Goal: Find specific page/section: Find specific page/section

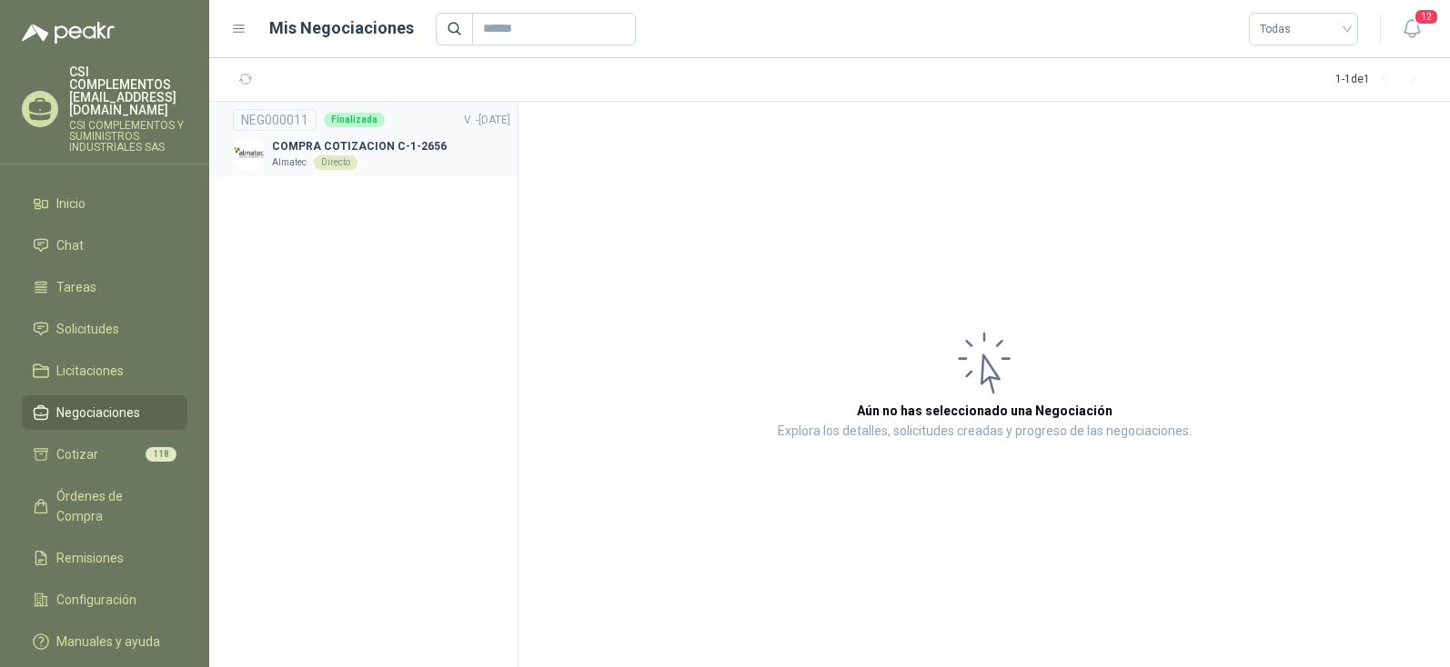
click at [332, 163] on div "Directo" at bounding box center [336, 163] width 44 height 15
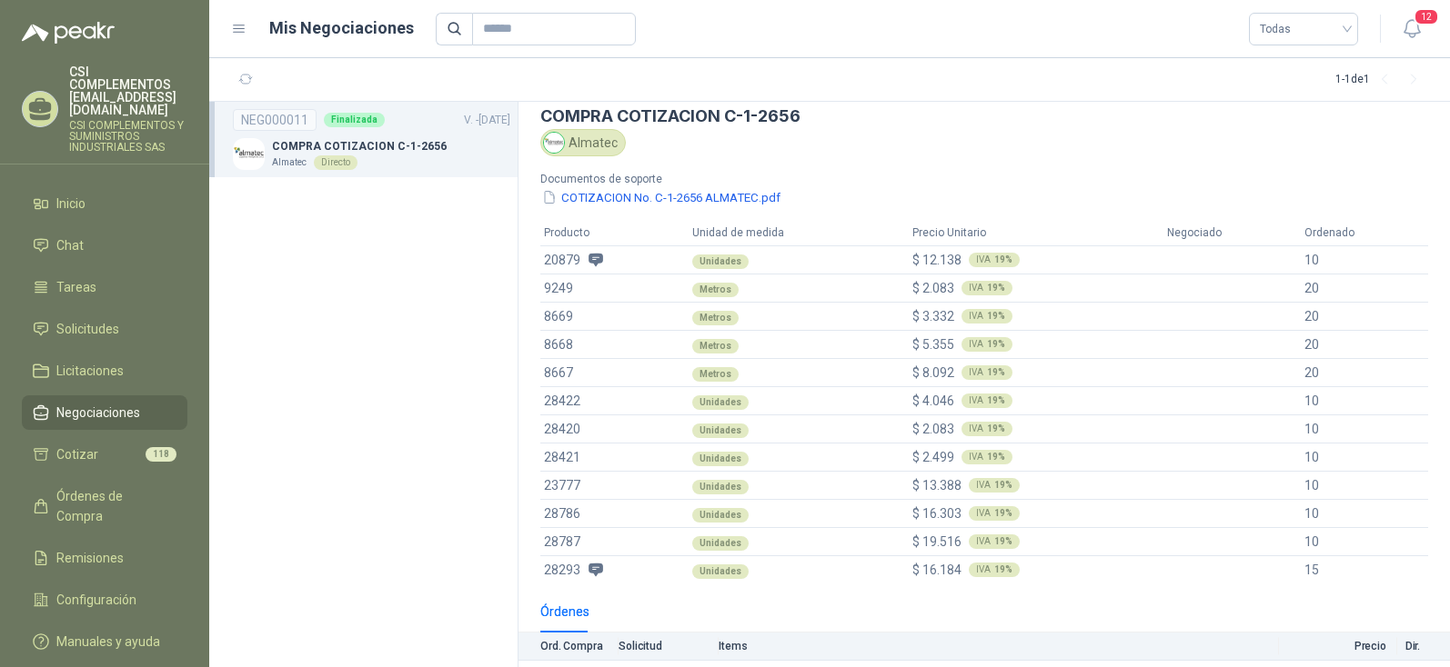
scroll to position [38, 0]
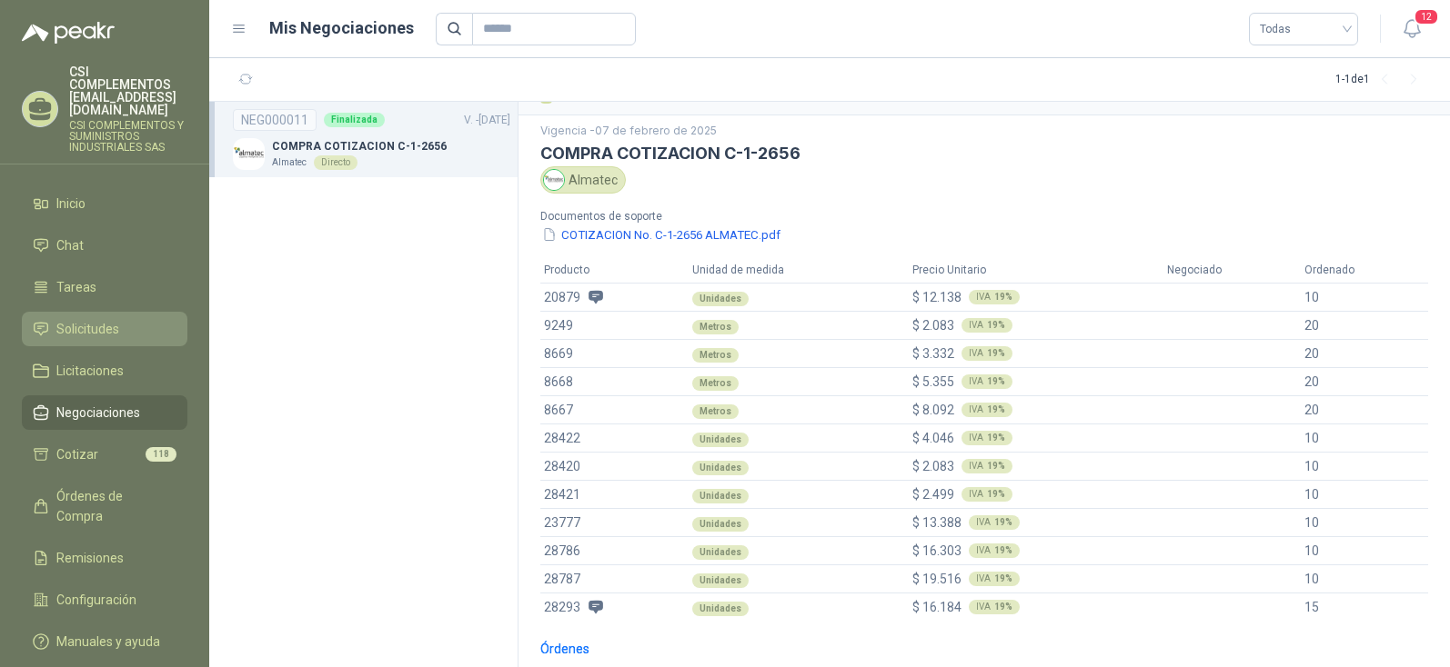
click at [78, 319] on span "Solicitudes" at bounding box center [87, 329] width 63 height 20
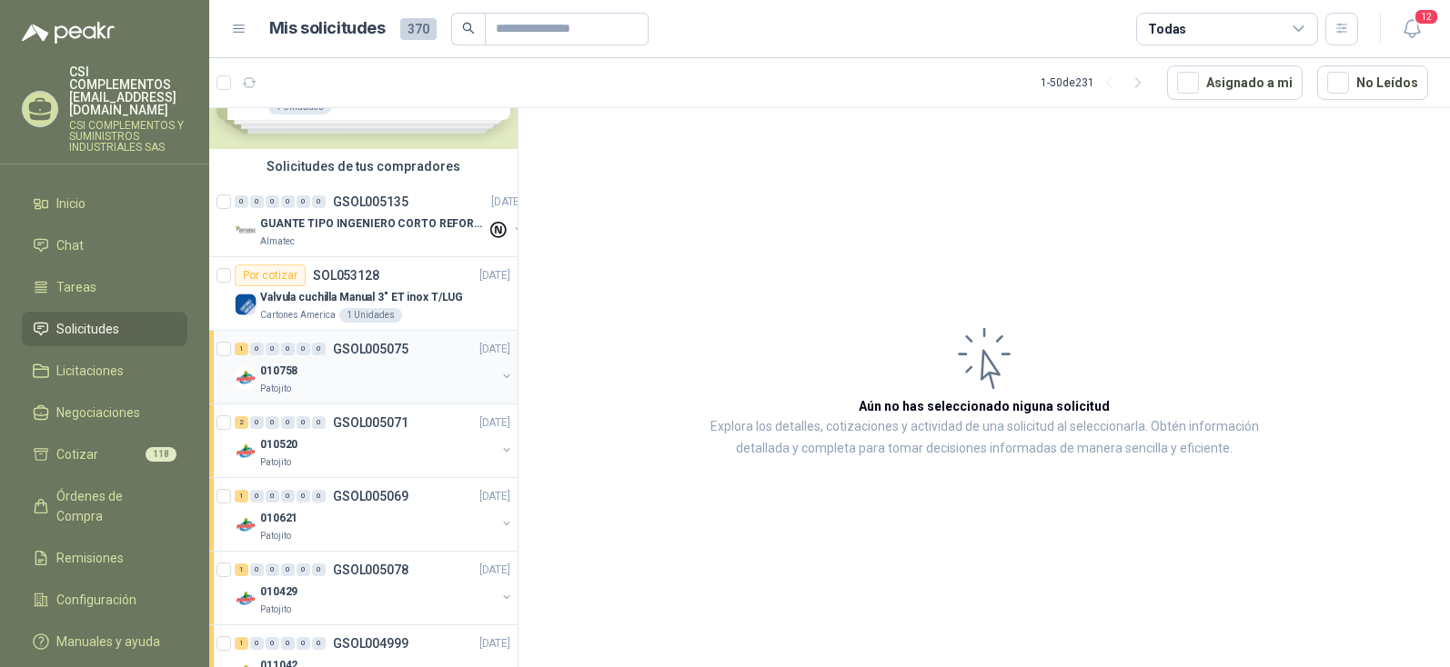
scroll to position [182, 0]
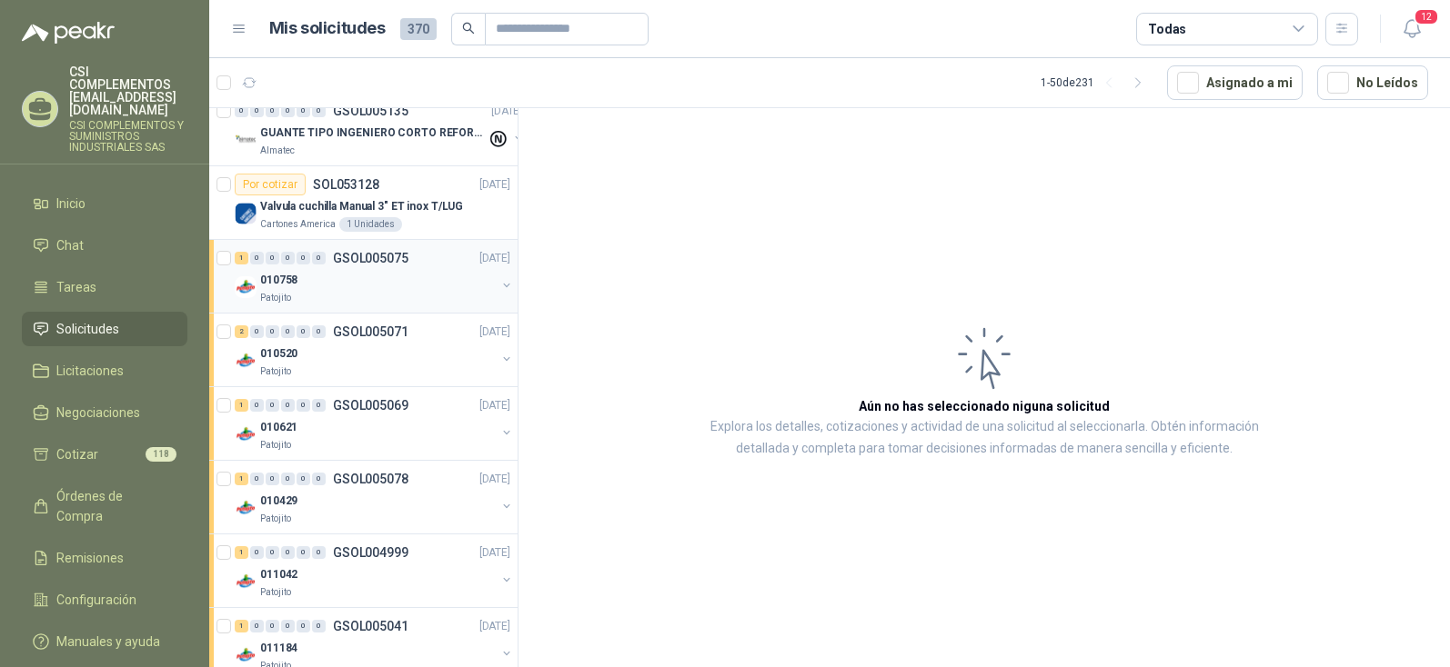
click at [276, 296] on p "Patojito" at bounding box center [275, 298] width 31 height 15
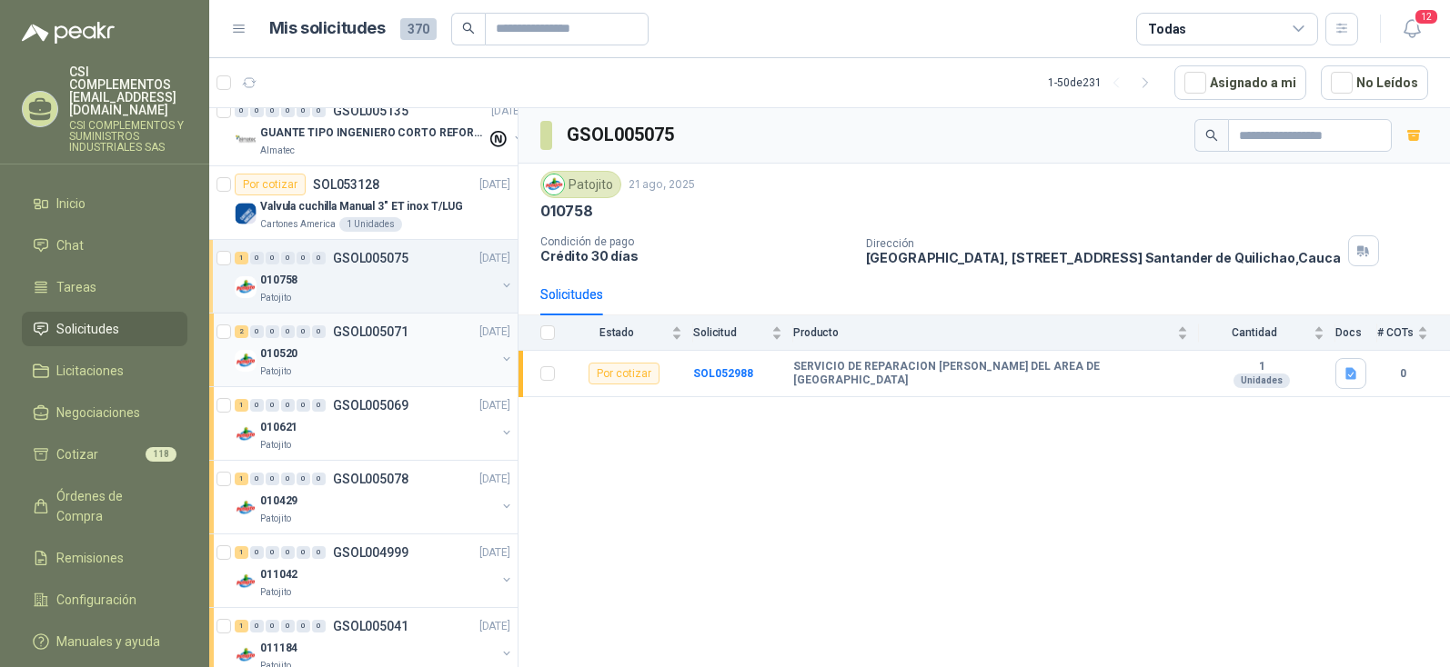
click at [276, 367] on p "Patojito" at bounding box center [275, 372] width 31 height 15
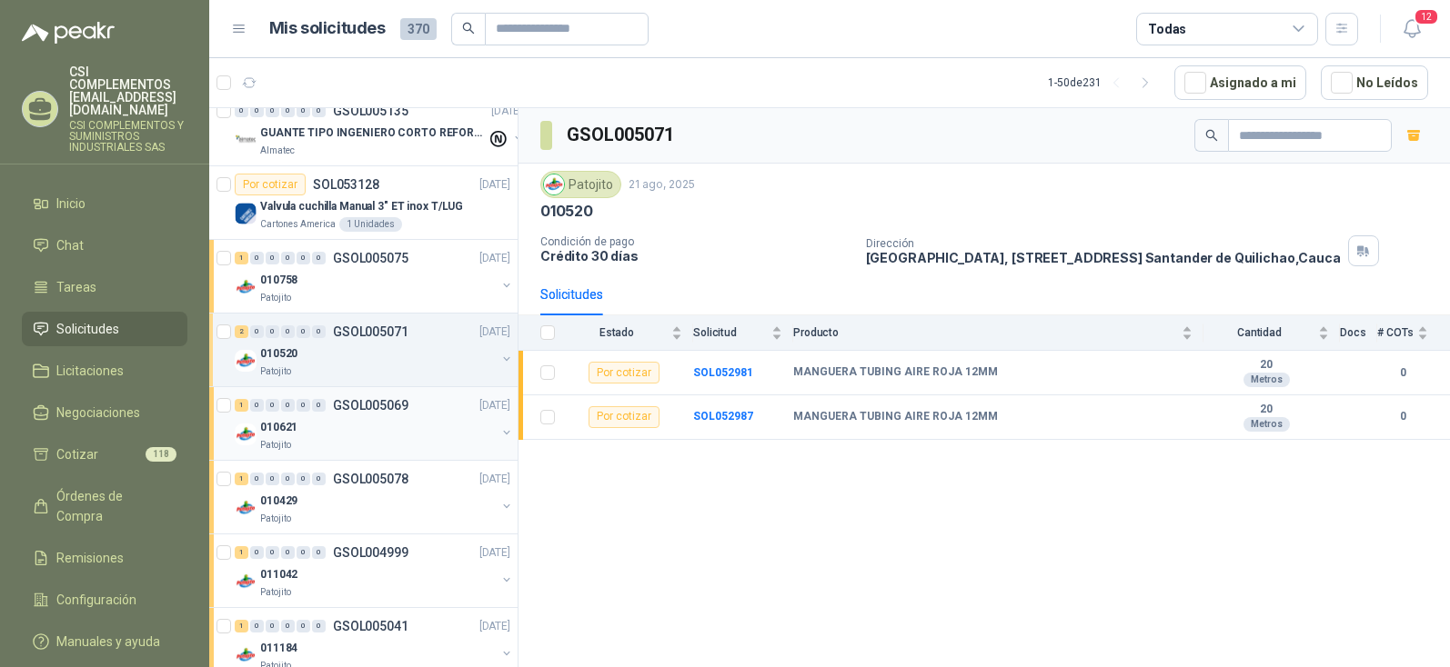
click at [273, 437] on div "010621" at bounding box center [378, 428] width 236 height 22
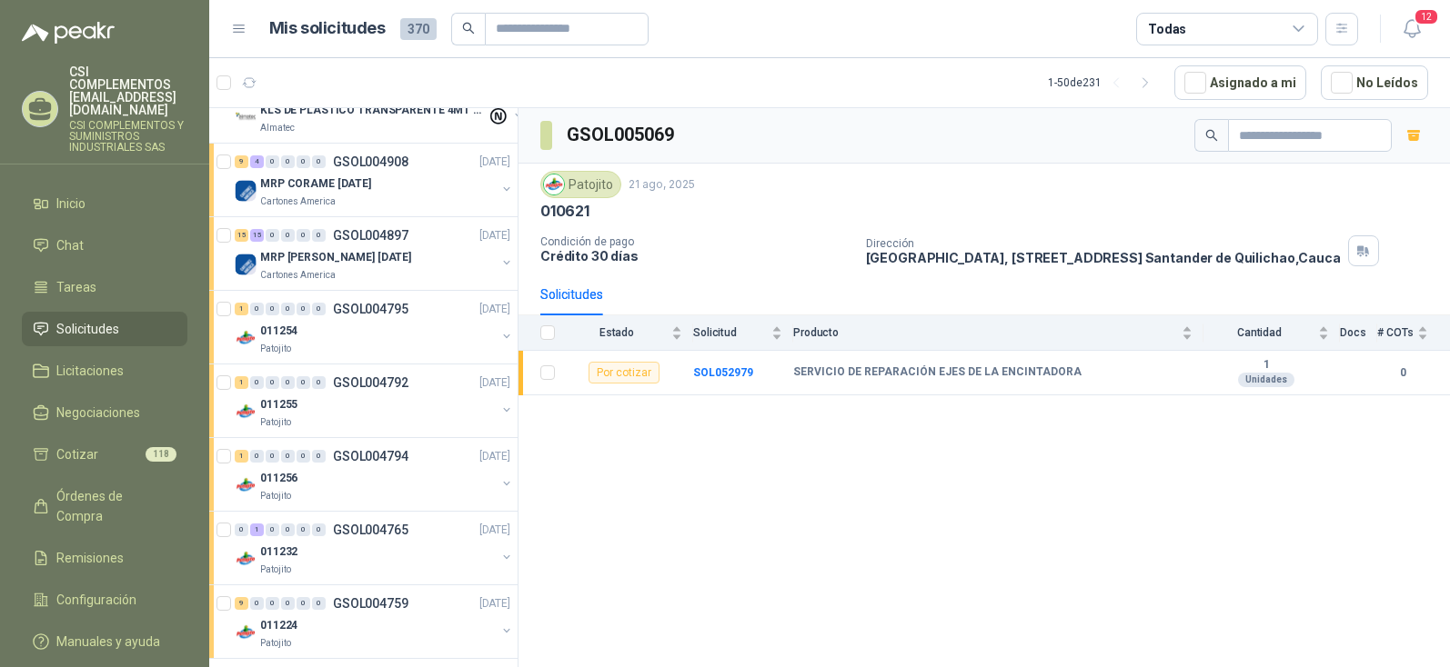
scroll to position [2819, 0]
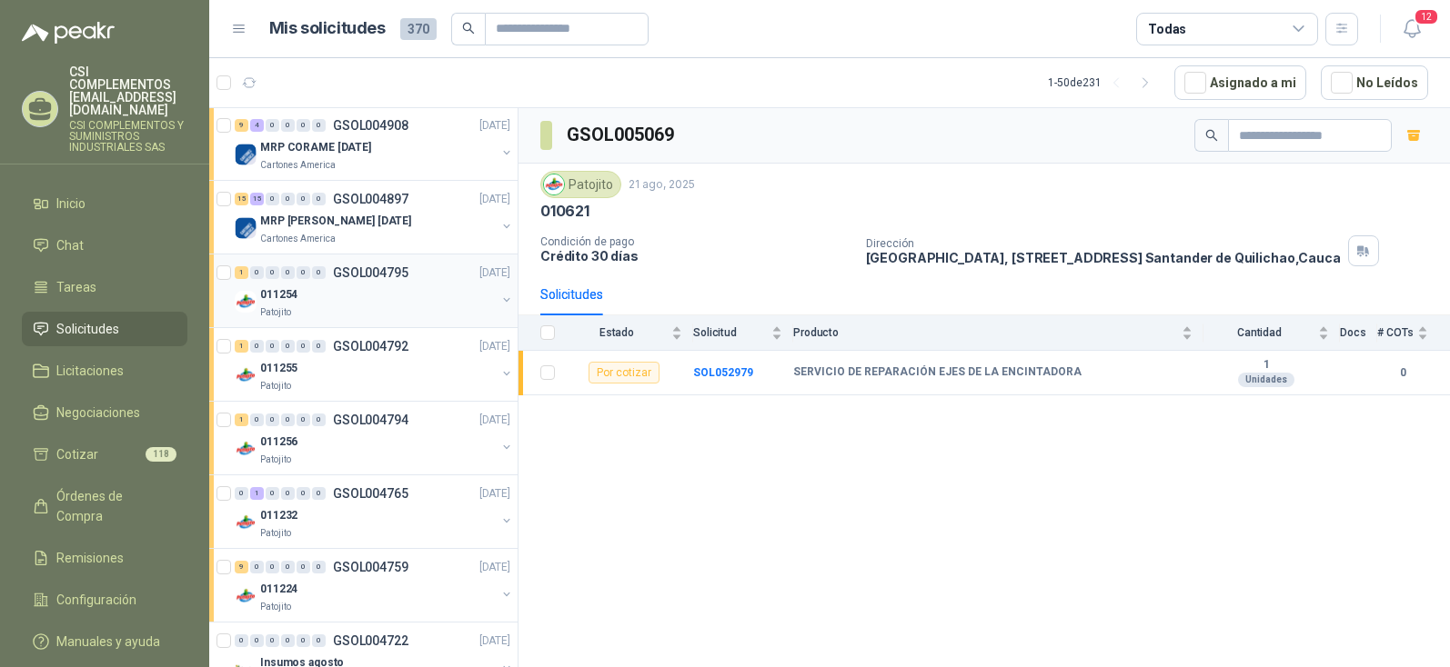
click at [344, 274] on p "GSOL004795" at bounding box center [370, 272] width 75 height 13
click at [368, 344] on p "GSOL004792" at bounding box center [370, 346] width 75 height 13
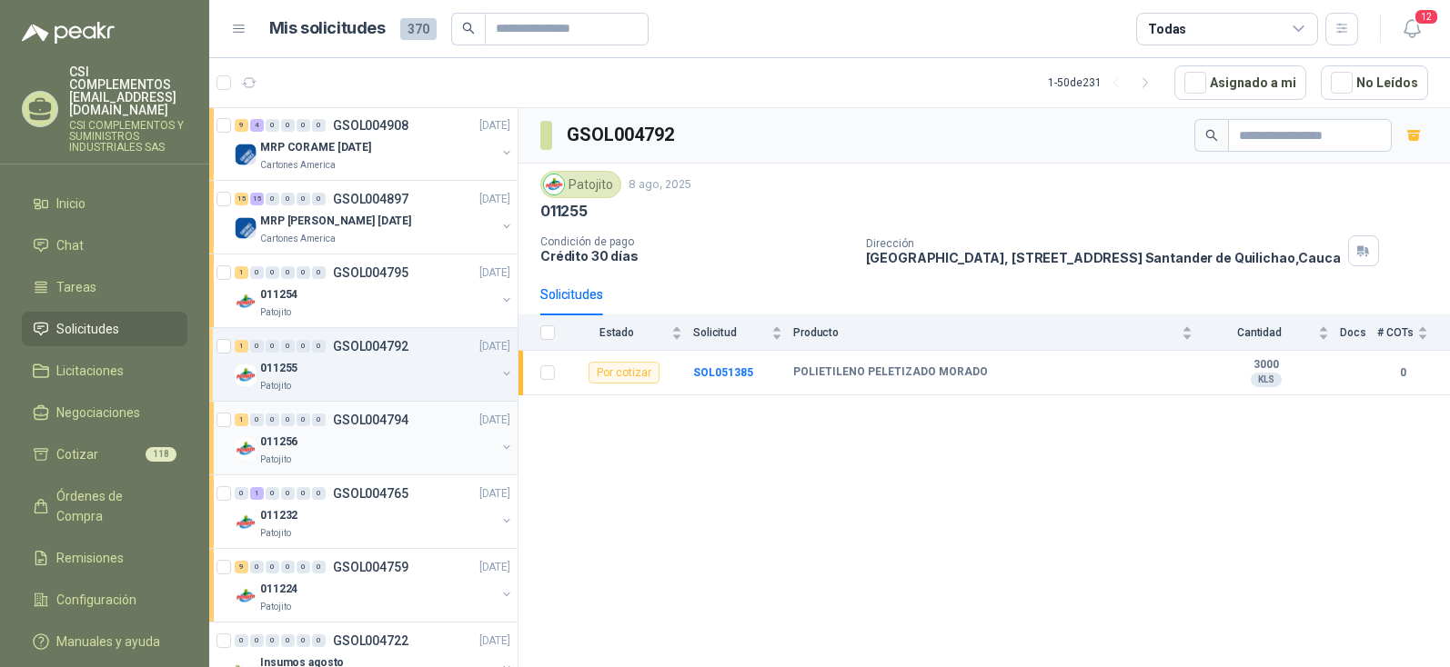
click at [361, 422] on p "GSOL004794" at bounding box center [370, 420] width 75 height 13
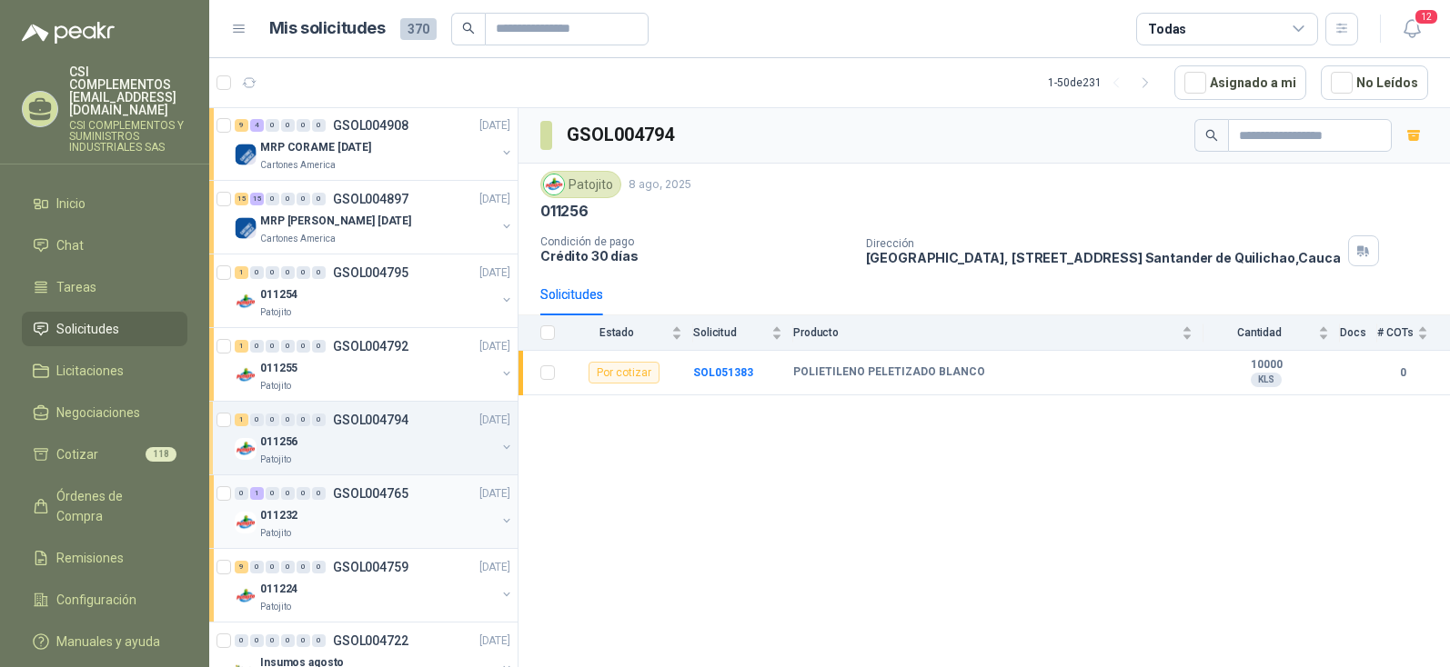
click at [352, 487] on p "GSOL004765" at bounding box center [370, 493] width 75 height 13
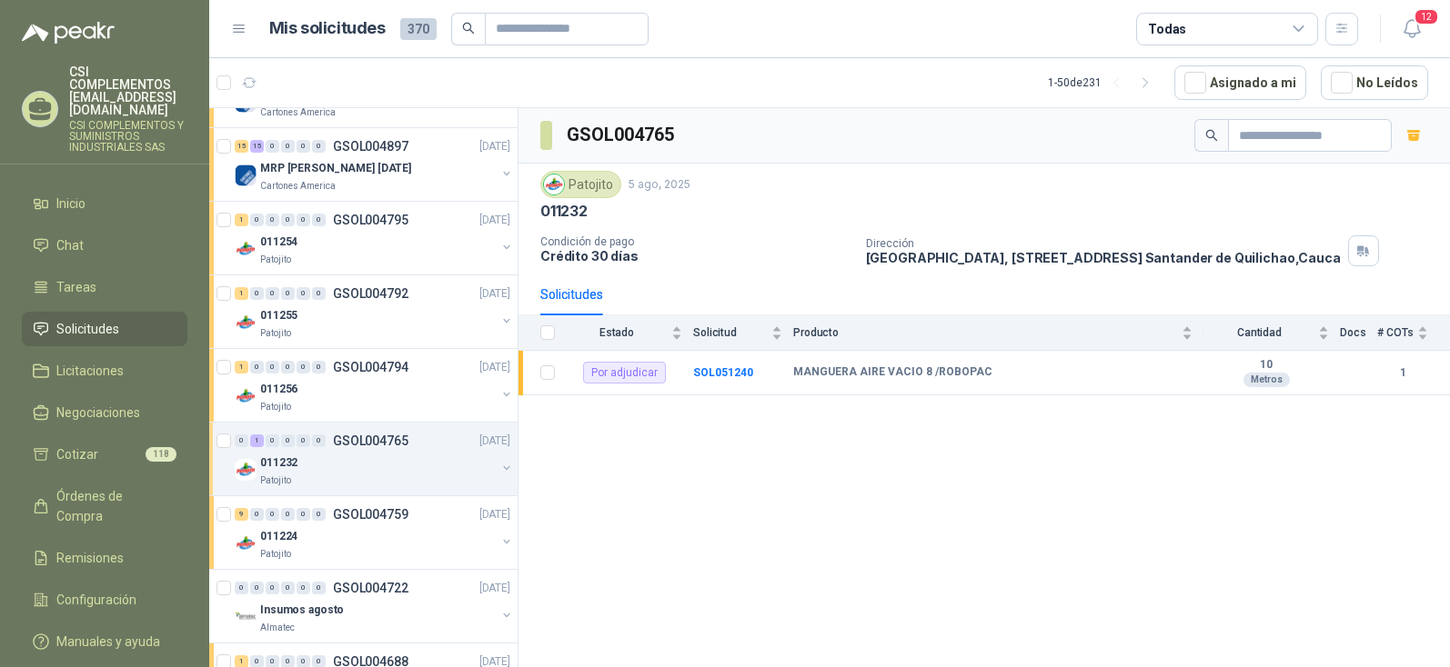
scroll to position [2910, 0]
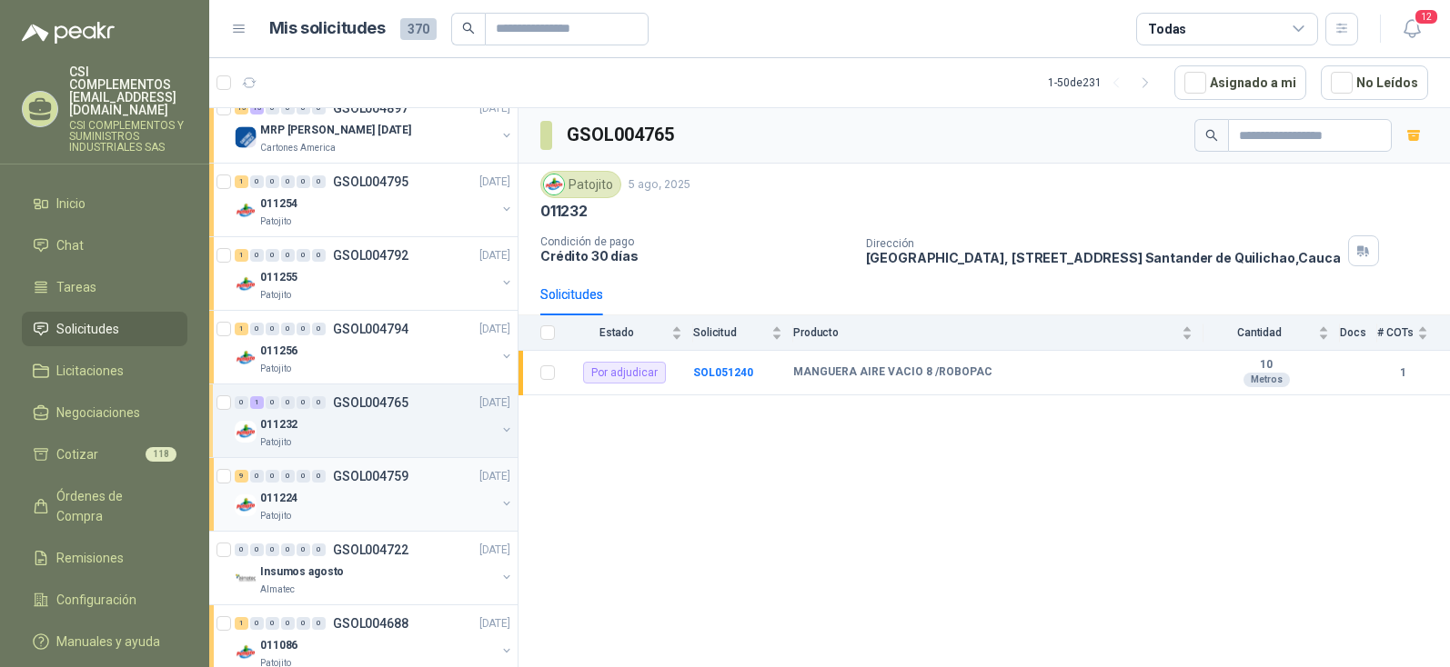
click at [351, 479] on p "GSOL004759" at bounding box center [370, 476] width 75 height 13
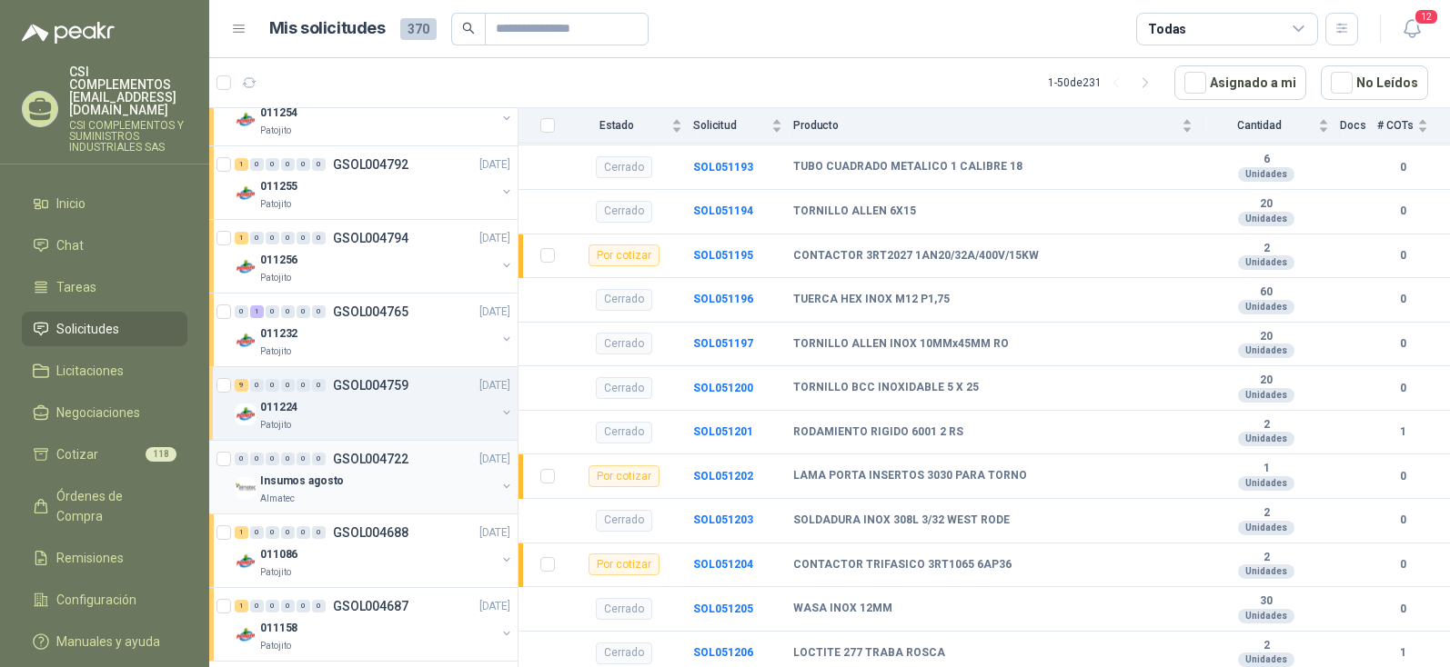
scroll to position [3092, 0]
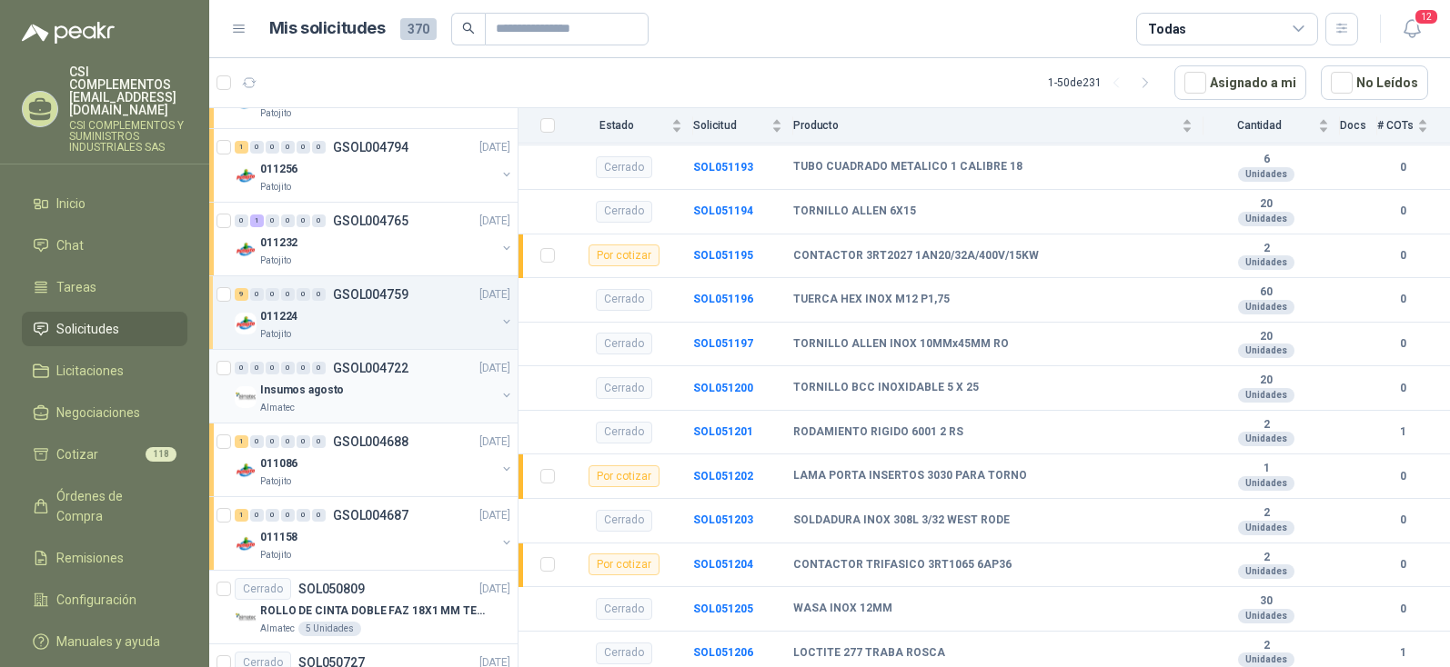
click at [301, 385] on p "Insumos agosto" at bounding box center [302, 390] width 84 height 17
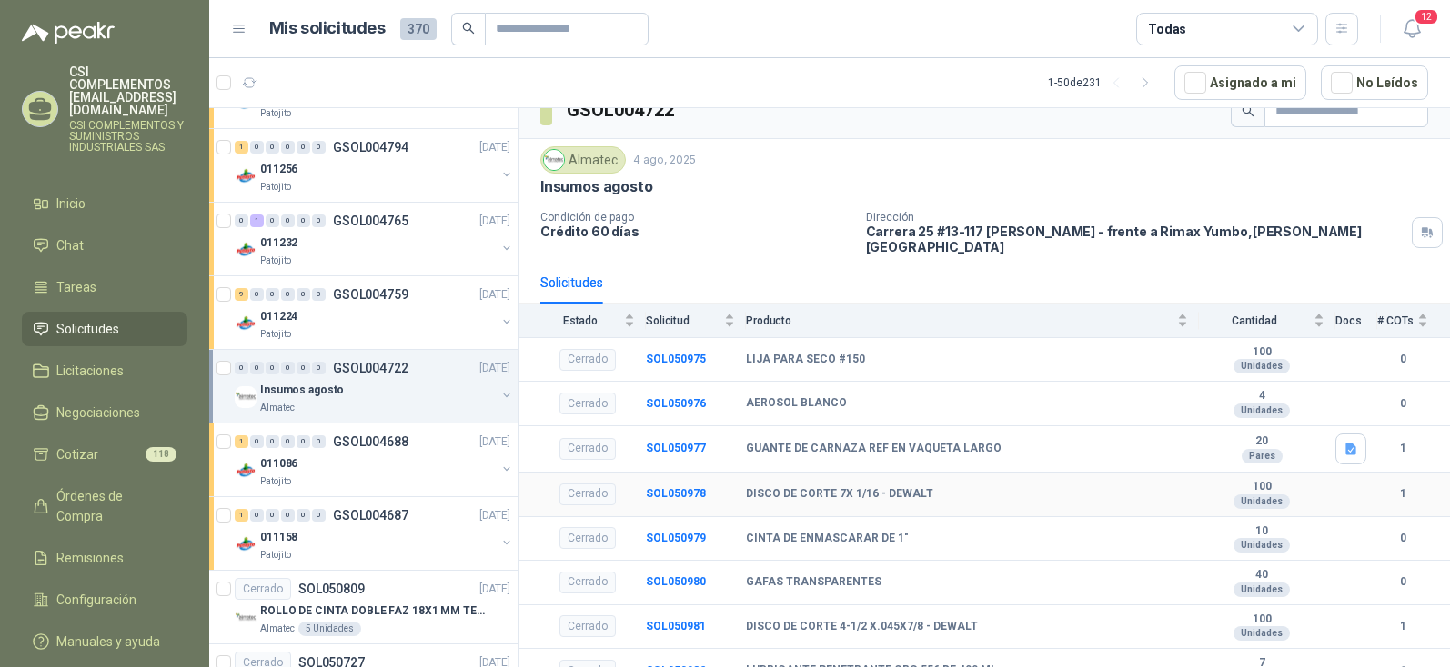
scroll to position [32, 0]
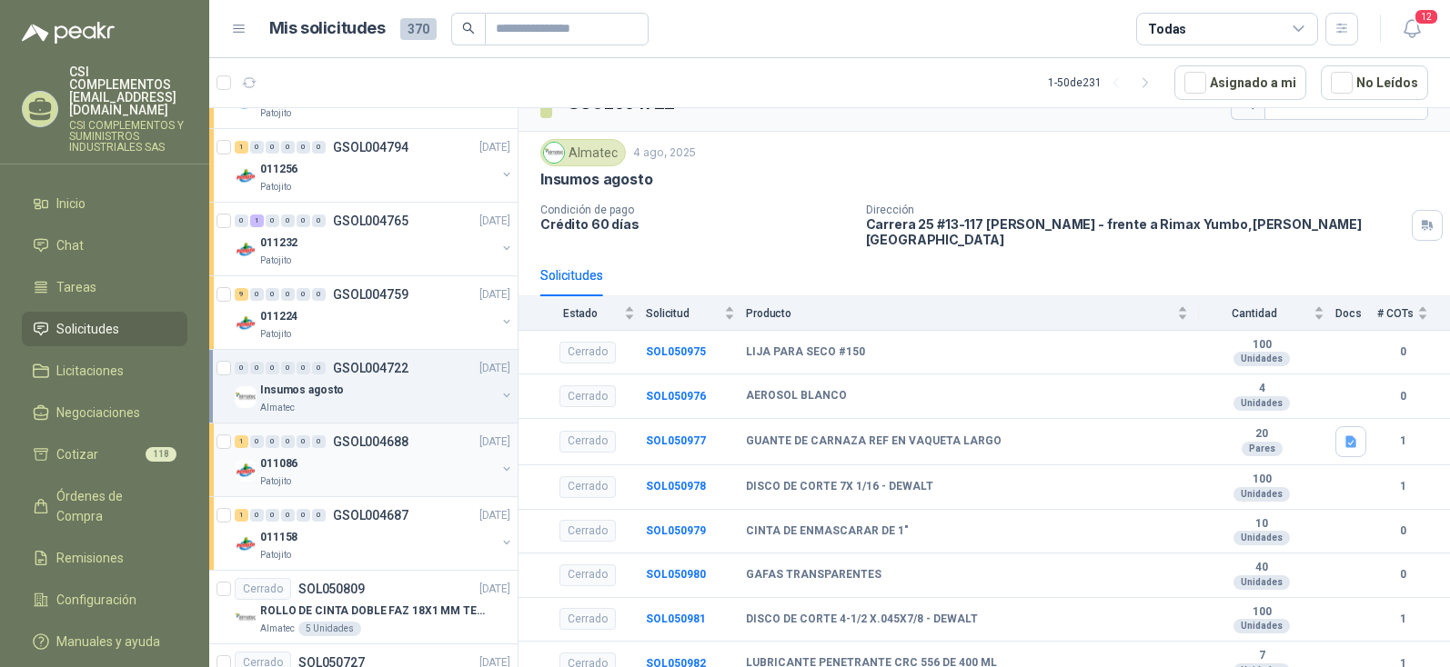
click at [280, 477] on p "Patojito" at bounding box center [275, 482] width 31 height 15
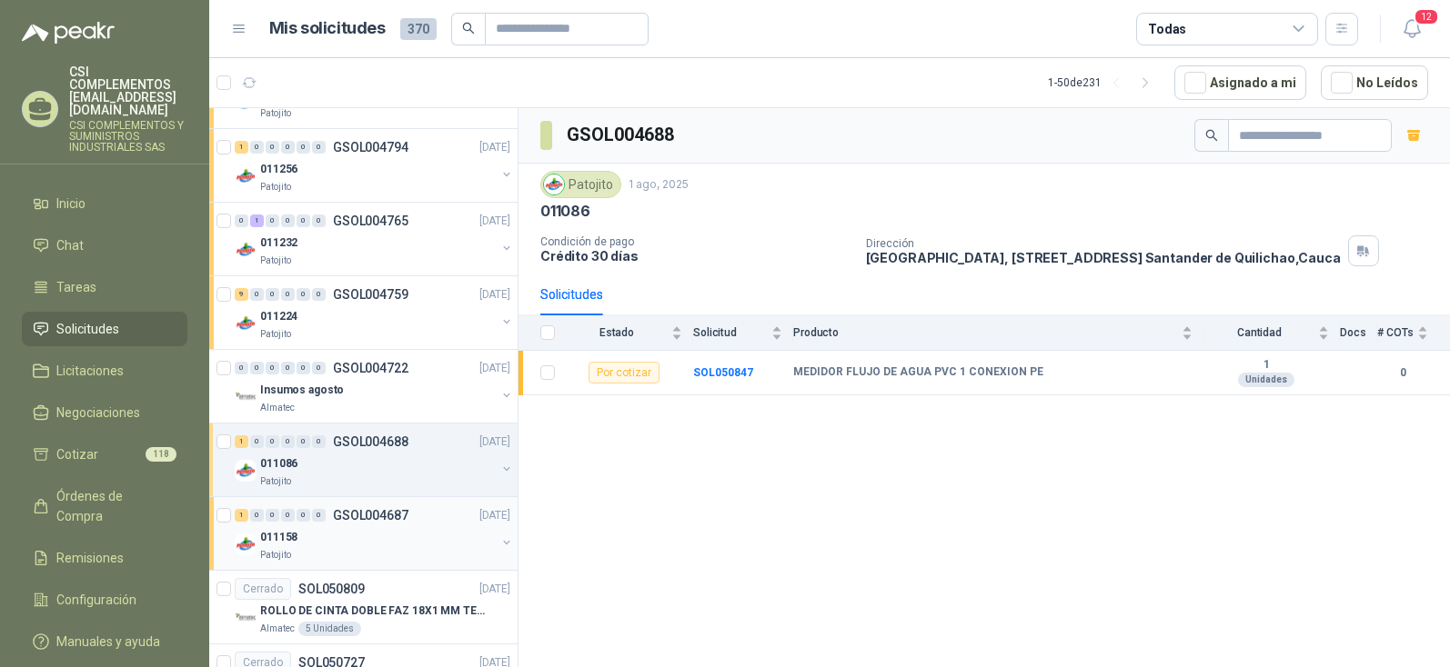
click at [396, 510] on p "GSOL004687" at bounding box center [370, 515] width 75 height 13
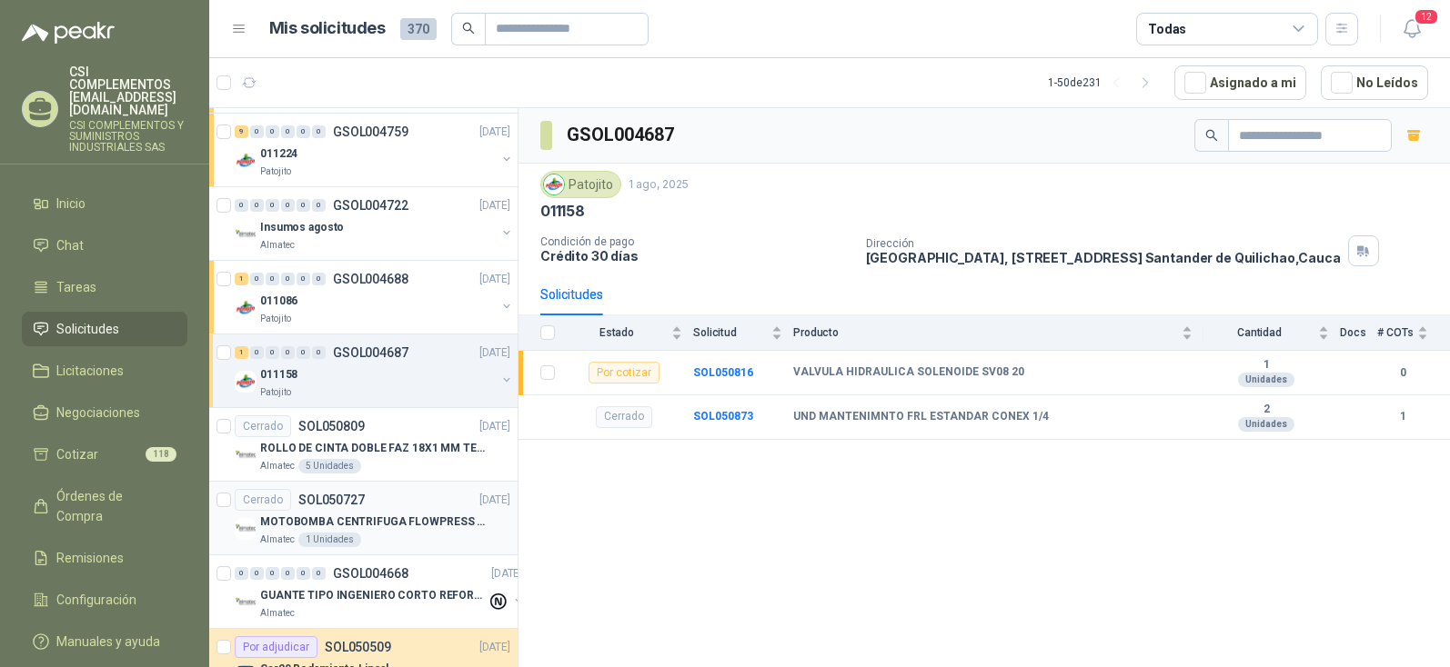
scroll to position [3274, 0]
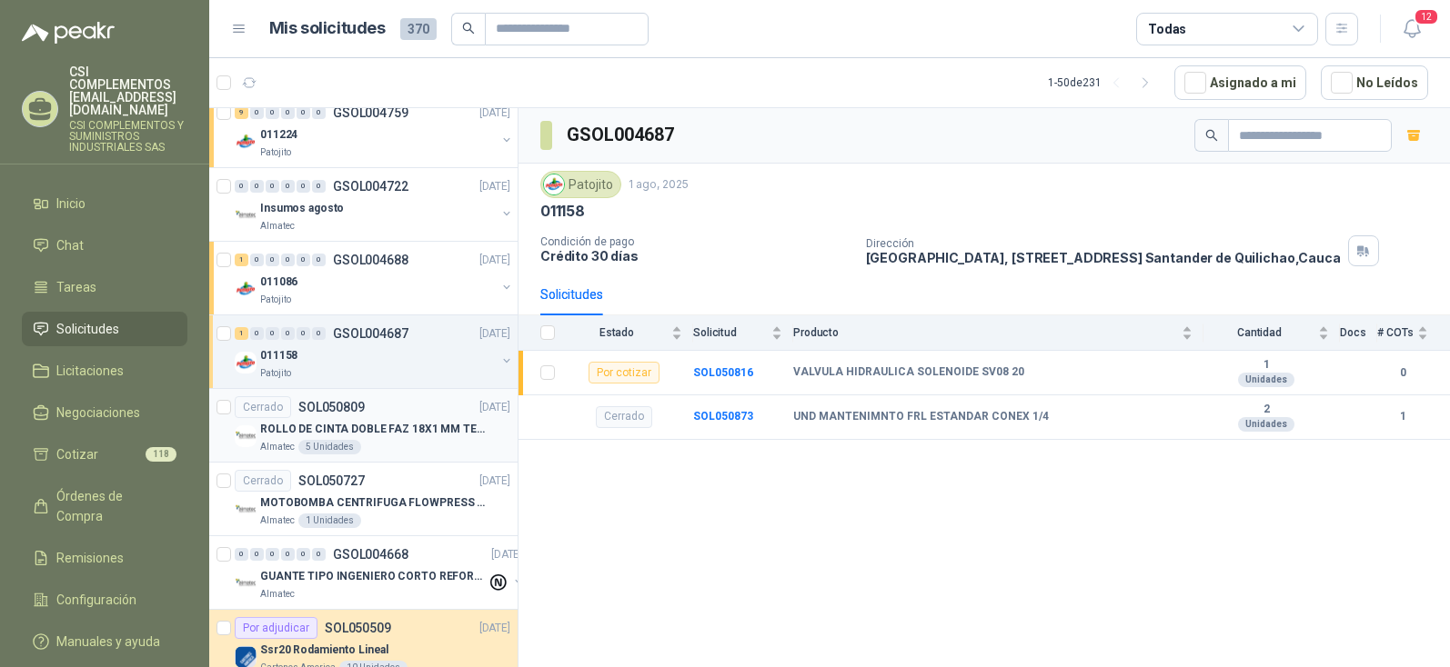
click at [365, 434] on p "ROLLO DE CINTA DOBLE FAZ 18X1 MM TESSA" at bounding box center [373, 429] width 226 height 17
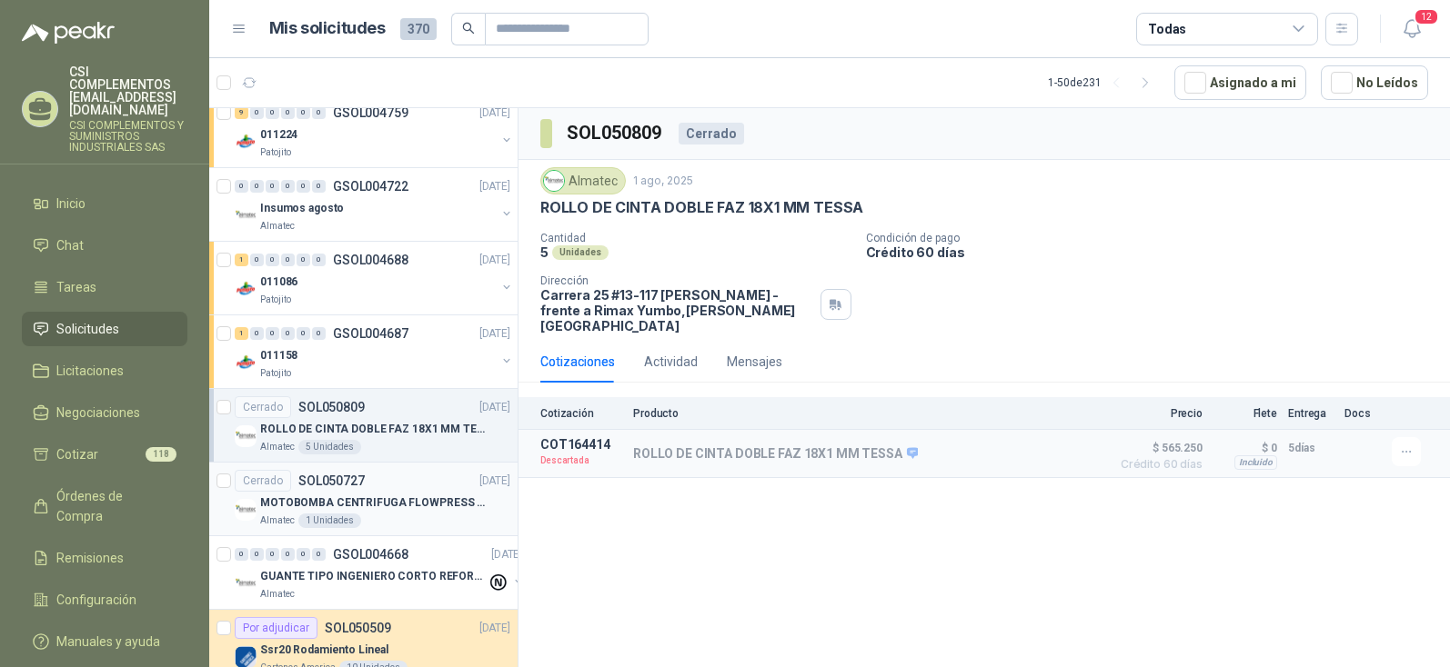
scroll to position [3324, 0]
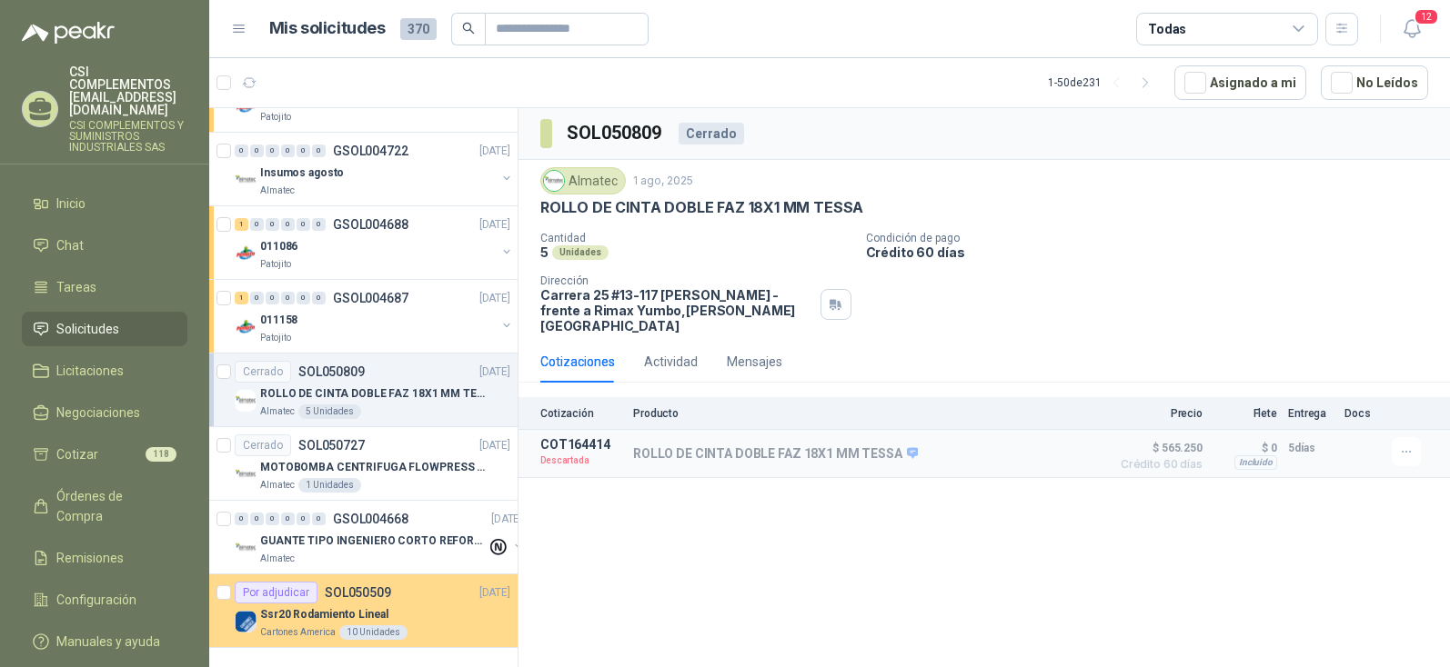
click at [343, 607] on p "Ssr20 Rodamiento Lineal" at bounding box center [324, 615] width 128 height 17
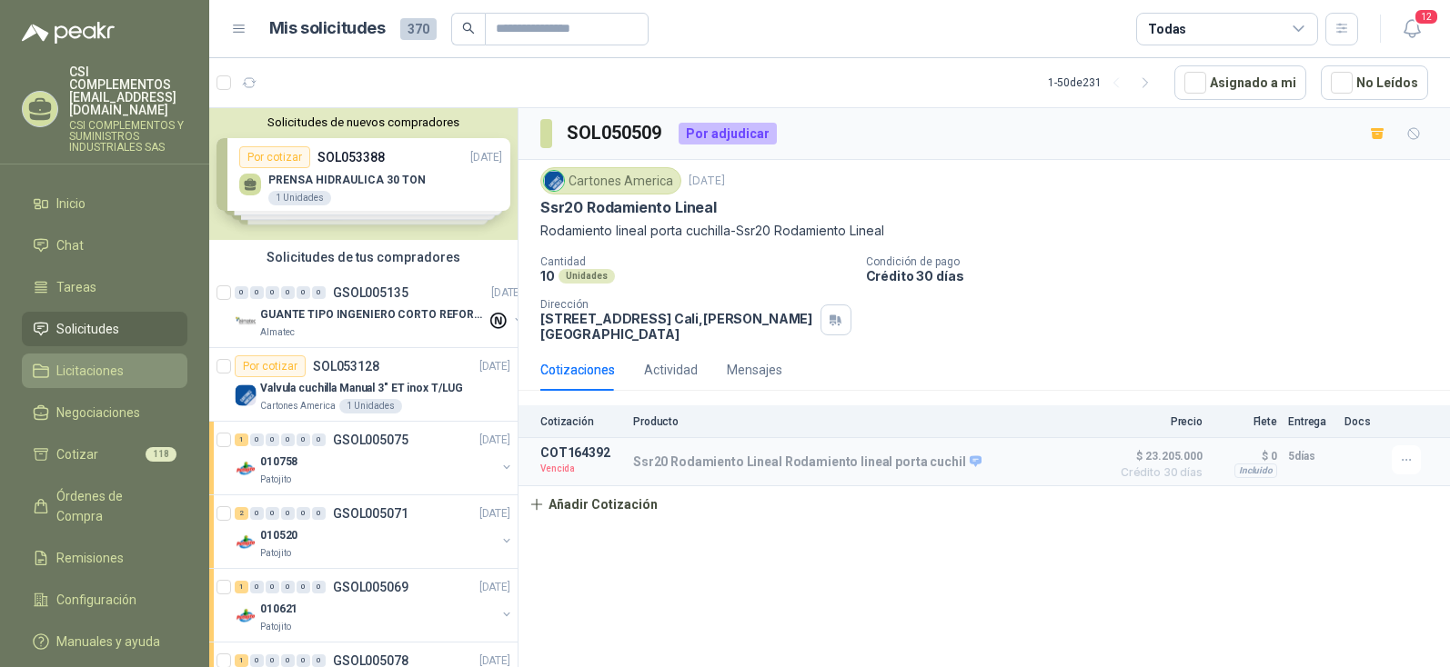
click at [112, 361] on span "Licitaciones" at bounding box center [89, 371] width 67 height 20
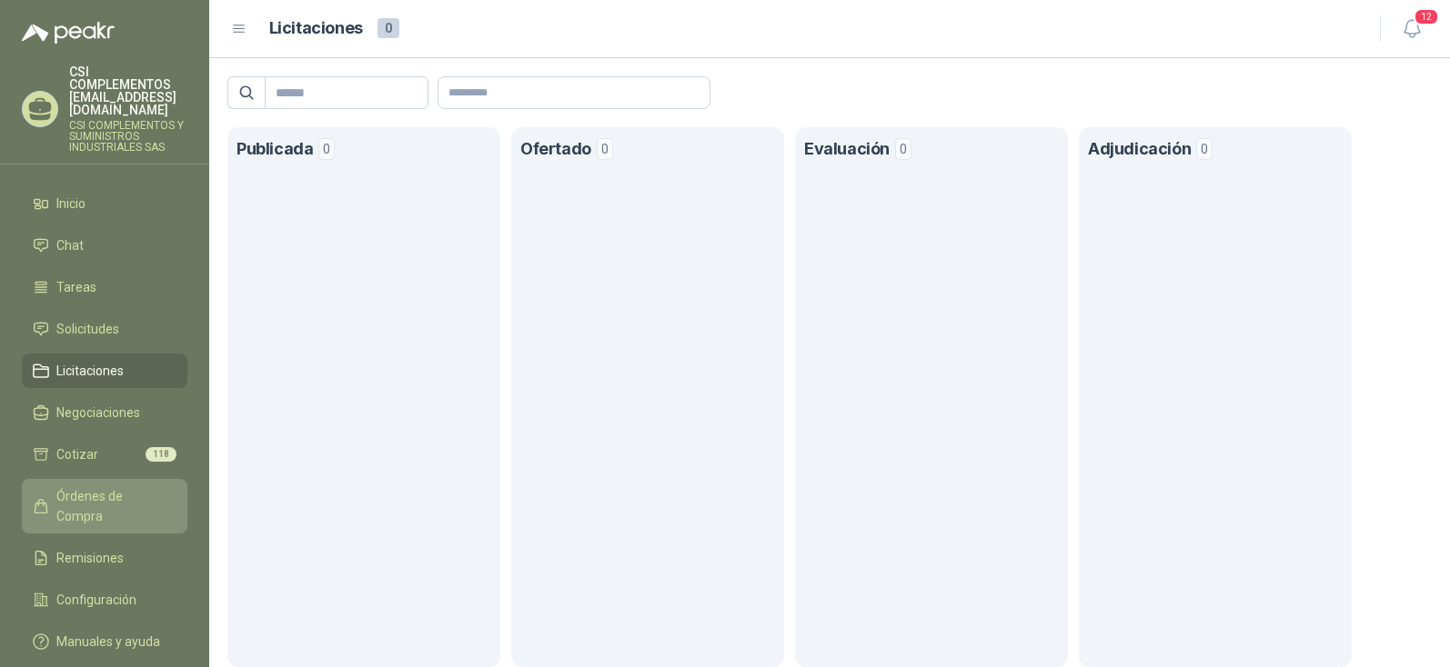
click at [88, 487] on span "Órdenes de Compra" at bounding box center [113, 507] width 114 height 40
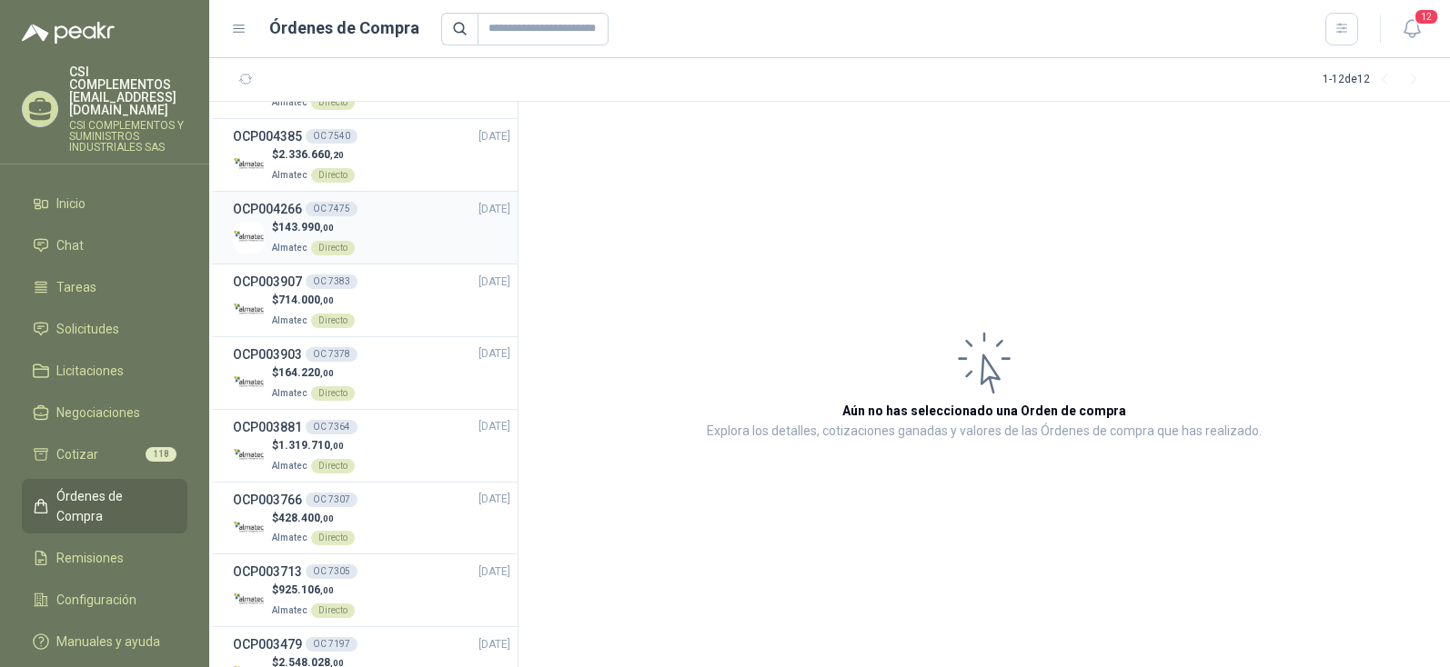
scroll to position [330, 0]
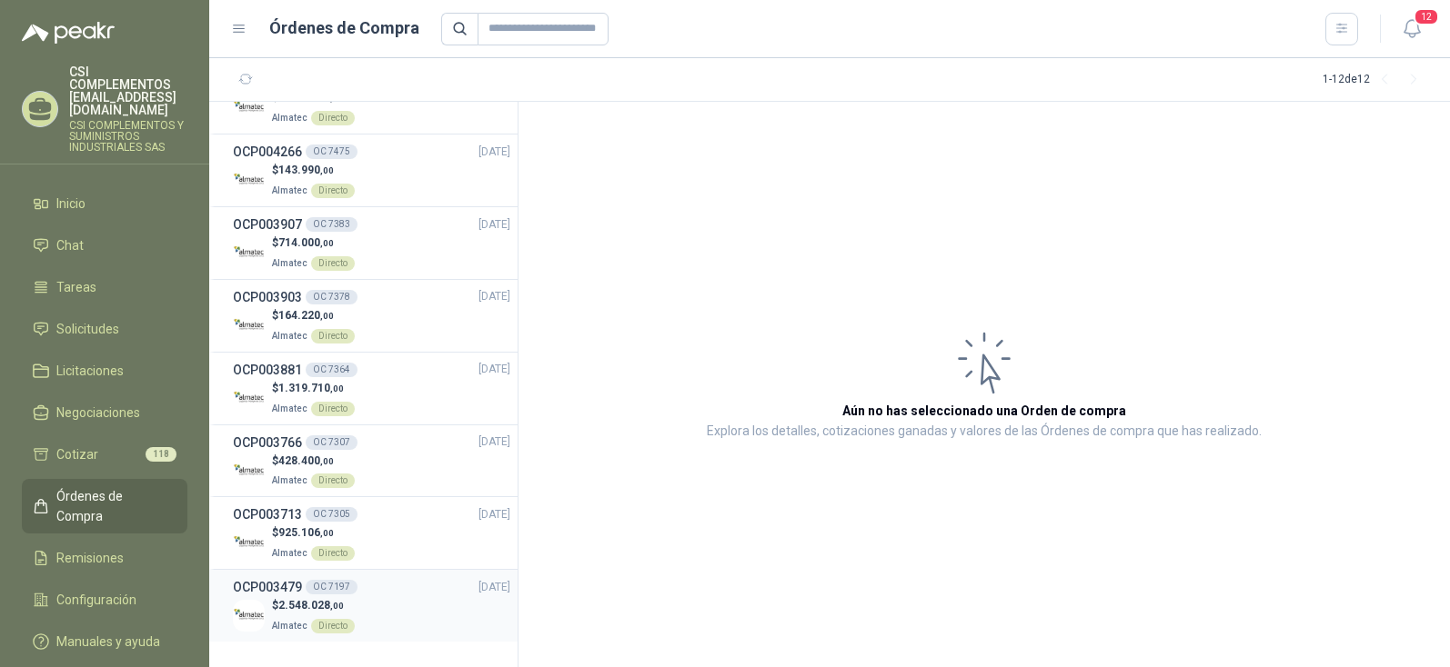
click at [256, 596] on h3 "OCP003479" at bounding box center [267, 587] width 69 height 20
